Goal: Find specific page/section: Find specific page/section

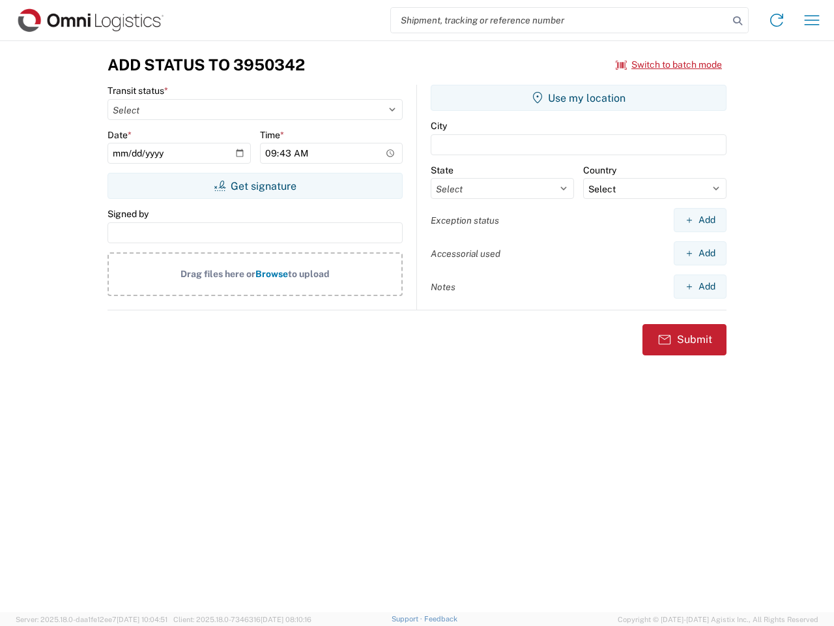
click at [560, 20] on input "search" at bounding box center [560, 20] width 338 height 25
click at [738, 21] on icon at bounding box center [738, 21] width 18 height 18
click at [777, 20] on icon at bounding box center [777, 20] width 21 height 21
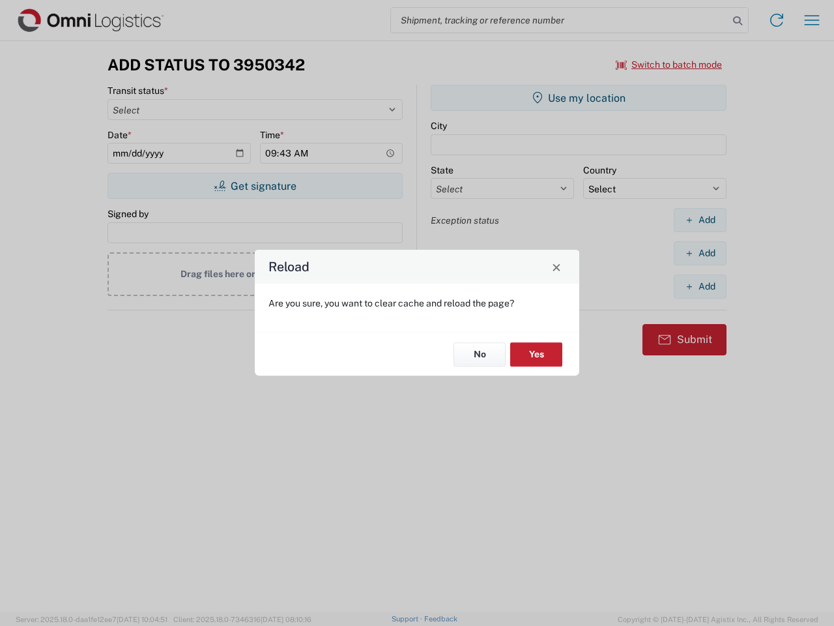
click at [812, 20] on div "Reload Are you sure, you want to clear cache and reload the page? No Yes" at bounding box center [417, 313] width 834 height 626
click at [669, 65] on div "Reload Are you sure, you want to clear cache and reload the page? No Yes" at bounding box center [417, 313] width 834 height 626
click at [255, 186] on div "Reload Are you sure, you want to clear cache and reload the page? No Yes" at bounding box center [417, 313] width 834 height 626
click at [579, 98] on div "Reload Are you sure, you want to clear cache and reload the page? No Yes" at bounding box center [417, 313] width 834 height 626
click at [700, 220] on div "Reload Are you sure, you want to clear cache and reload the page? No Yes" at bounding box center [417, 313] width 834 height 626
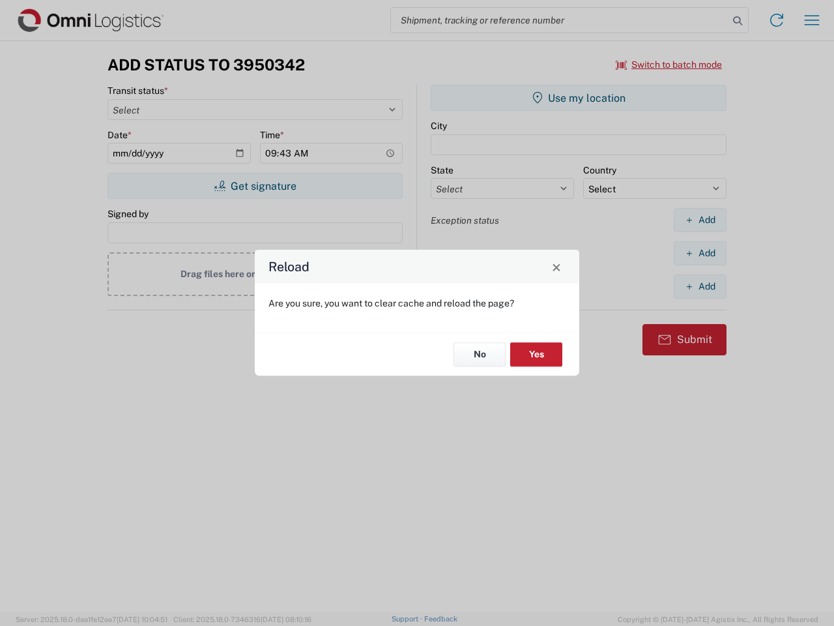
click at [700, 253] on div "Reload Are you sure, you want to clear cache and reload the page? No Yes" at bounding box center [417, 313] width 834 height 626
click at [700, 286] on div "Reload Are you sure, you want to clear cache and reload the page? No Yes" at bounding box center [417, 313] width 834 height 626
